Goal: Check status: Check status

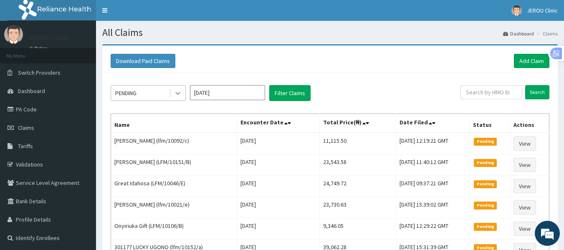
click at [176, 90] on icon at bounding box center [178, 93] width 8 height 8
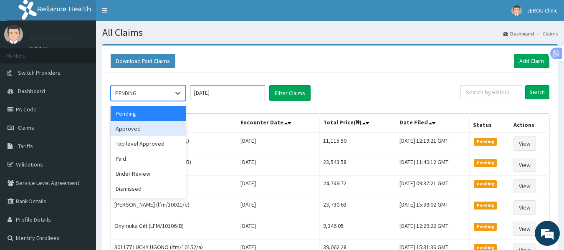
click at [149, 124] on div "Approved" at bounding box center [148, 128] width 75 height 15
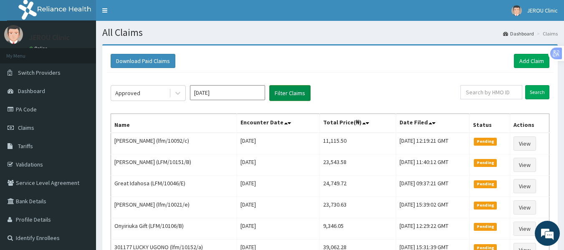
click at [286, 92] on button "Filter Claims" at bounding box center [289, 93] width 41 height 16
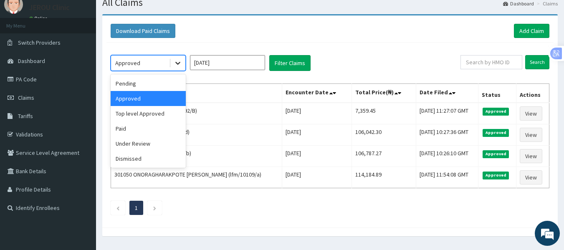
click at [175, 63] on icon at bounding box center [178, 63] width 8 height 8
click at [157, 113] on div "Top level Approved" at bounding box center [148, 113] width 75 height 15
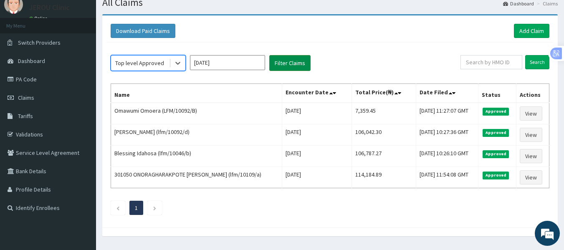
click at [287, 63] on button "Filter Claims" at bounding box center [289, 63] width 41 height 16
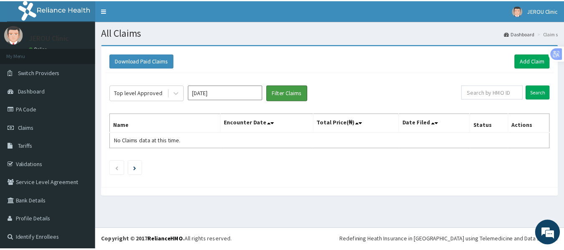
scroll to position [1, 0]
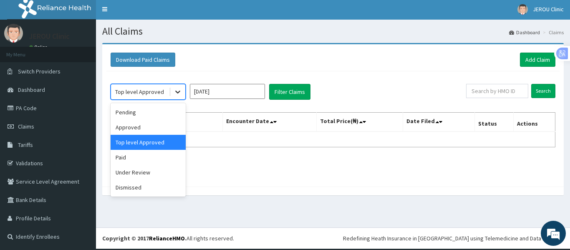
click at [177, 91] on icon at bounding box center [177, 92] width 5 height 3
click at [145, 162] on div "Paid" at bounding box center [148, 157] width 75 height 15
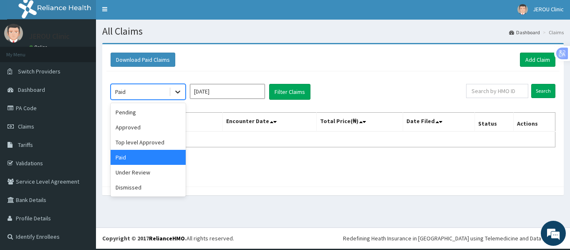
click at [180, 96] on div at bounding box center [177, 91] width 15 height 15
click at [145, 170] on div "Under Review" at bounding box center [148, 172] width 75 height 15
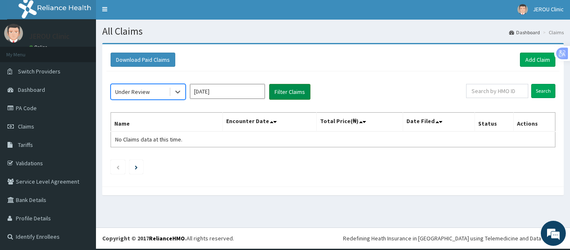
click at [289, 96] on button "Filter Claims" at bounding box center [289, 92] width 41 height 16
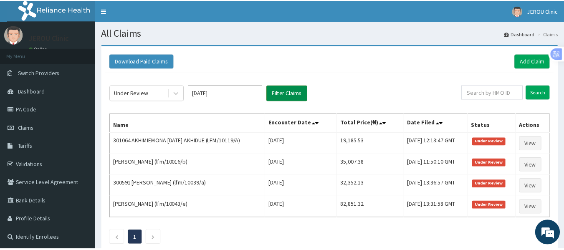
scroll to position [0, 0]
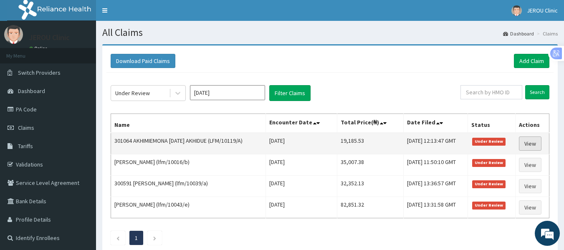
click at [531, 142] on link "View" at bounding box center [530, 144] width 23 height 14
